Goal: Use online tool/utility: Utilize a website feature to perform a specific function

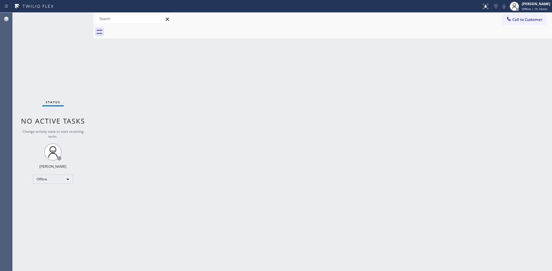
drag, startPoint x: 424, startPoint y: 7, endPoint x: 370, endPoint y: 37, distance: 61.5
click at [462, 23] on div "Call to Customer Outbound call Location Search location Your caller id phone nu…" at bounding box center [322, 19] width 458 height 10
